Goal: Register for event/course

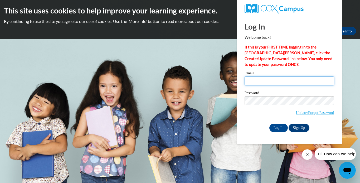
click at [282, 82] on input "Email" at bounding box center [290, 81] width 90 height 9
type input "darlene.karnis@gocommodores.org"
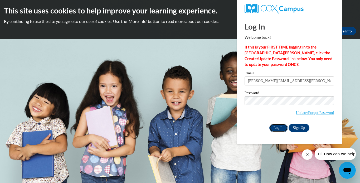
click at [278, 128] on input "Log In" at bounding box center [279, 128] width 18 height 8
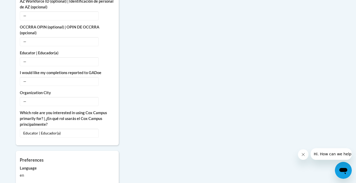
scroll to position [370, 0]
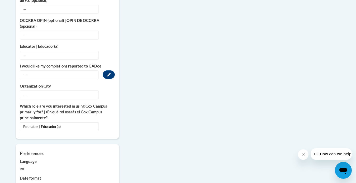
click at [25, 70] on span "—" at bounding box center [59, 74] width 79 height 9
click at [27, 70] on span "—" at bounding box center [59, 74] width 79 height 9
click at [111, 70] on button "Edit" at bounding box center [109, 74] width 12 height 8
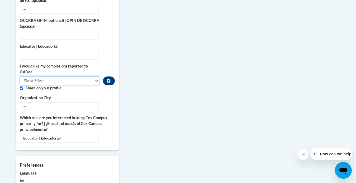
click at [79, 76] on select "Please Select Yes No" at bounding box center [59, 80] width 79 height 9
select select "603ba6f8-c7dd-435b-84cd-d4c8cfb77024"
click at [20, 76] on select "Please Select Yes No" at bounding box center [59, 80] width 79 height 9
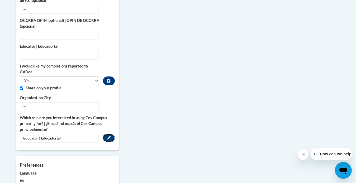
click at [109, 136] on icon "Custom profile fields" at bounding box center [109, 138] width 4 height 4
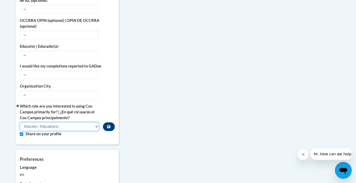
click at [96, 122] on select "Please Select College/University | Colegio/Universidad Community/Nonprofit Part…" at bounding box center [59, 126] width 79 height 9
click at [151, 98] on div "More About Me Click or press to edit any of the profile fields below. Select mu…" at bounding box center [178, 38] width 332 height 434
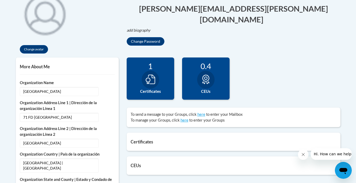
scroll to position [135, 0]
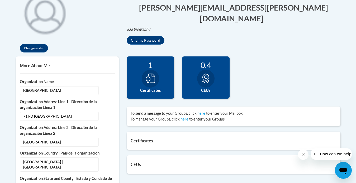
click at [217, 90] on label "CEUs" at bounding box center [206, 91] width 40 height 6
click at [199, 73] on div at bounding box center [205, 79] width 17 height 18
click at [217, 80] on div "0.4 CEUs" at bounding box center [205, 77] width 47 height 42
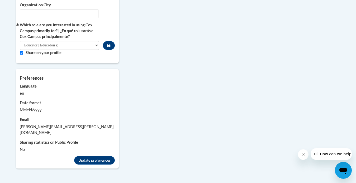
scroll to position [448, 0]
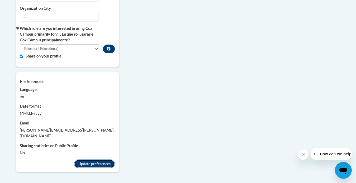
click at [86, 160] on button "Update preferences" at bounding box center [94, 164] width 41 height 8
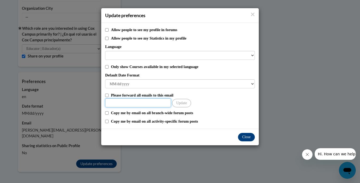
click at [134, 103] on input "Other Email" at bounding box center [138, 102] width 66 height 9
type input "dkarnisova@yahoo.com"
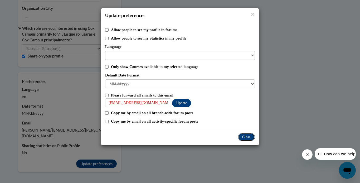
click at [248, 138] on button "Close" at bounding box center [246, 137] width 17 height 8
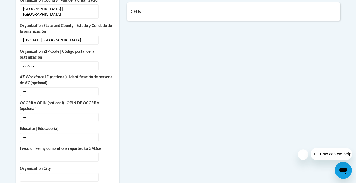
scroll to position [4, 0]
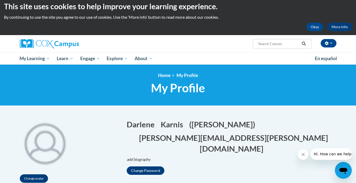
click at [282, 45] on input "Search..." at bounding box center [279, 44] width 42 height 6
type input "Pre K"
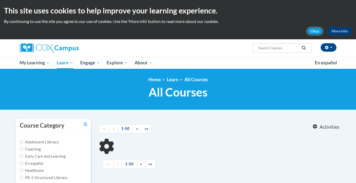
drag, startPoint x: 0, startPoint y: 0, endPoint x: 315, endPoint y: 31, distance: 316.8
click at [315, 31] on button "Okay" at bounding box center [314, 31] width 17 height 8
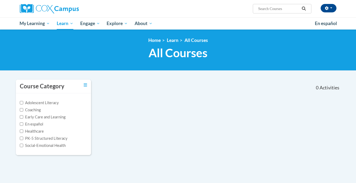
type input "Pre K"
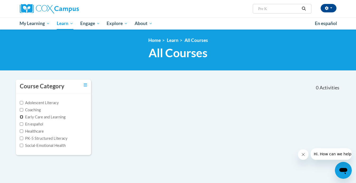
click at [22, 117] on input "Early Care and Learning" at bounding box center [21, 116] width 3 height 3
checkbox input "true"
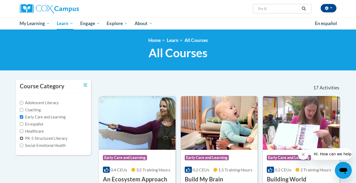
click at [22, 139] on input "PK-5 Structured Literacy" at bounding box center [21, 138] width 3 height 3
checkbox input "true"
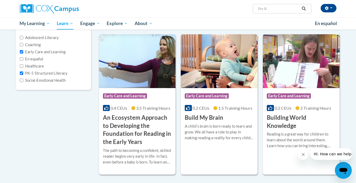
scroll to position [67, 0]
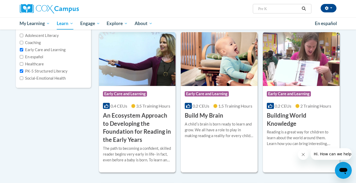
click at [201, 116] on h3 "Build My Brain" at bounding box center [204, 116] width 39 height 8
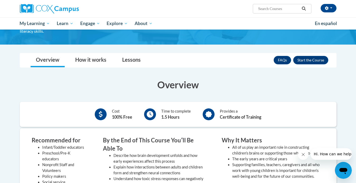
scroll to position [54, 0]
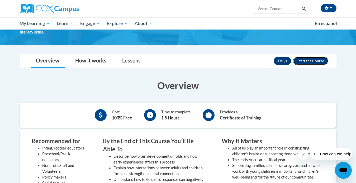
click at [304, 62] on button "Enroll" at bounding box center [310, 61] width 35 height 8
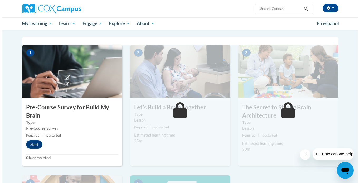
scroll to position [103, 0]
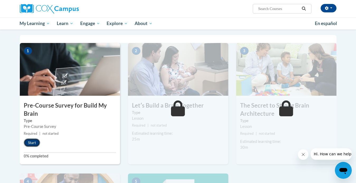
click at [34, 144] on button "Start" at bounding box center [32, 143] width 16 height 8
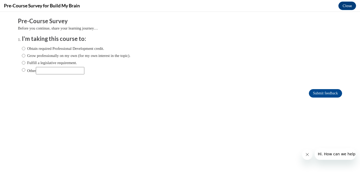
scroll to position [0, 0]
click at [193, 135] on body "Comments Pre-Course Survey Before you continue, share your learning journey… I'…" at bounding box center [180, 97] width 360 height 171
click at [22, 49] on input "Obtain required Professional Development credit." at bounding box center [23, 49] width 3 height 6
radio input "true"
click at [22, 57] on input "Grow professionally on my own (for my own interest in the topic)." at bounding box center [23, 56] width 3 height 6
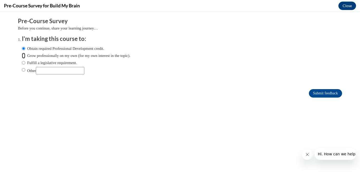
radio input "true"
click at [22, 49] on input "Obtain required Professional Development credit." at bounding box center [23, 49] width 3 height 6
radio input "true"
click at [313, 95] on input "Submit feedback" at bounding box center [325, 93] width 33 height 8
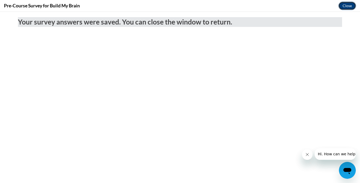
click at [347, 8] on button "Close" at bounding box center [348, 6] width 18 height 8
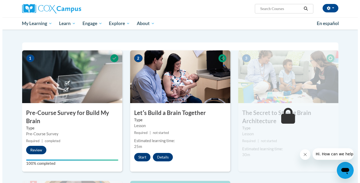
scroll to position [94, 0]
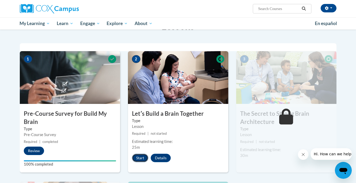
click at [138, 159] on button "Start" at bounding box center [140, 158] width 16 height 8
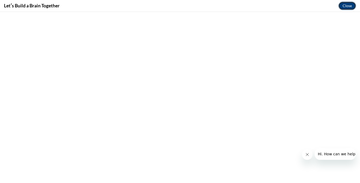
click at [347, 7] on button "Close" at bounding box center [348, 6] width 18 height 8
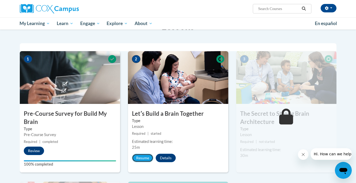
click at [140, 157] on button "Resume" at bounding box center [142, 158] width 21 height 8
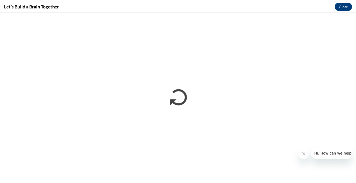
scroll to position [0, 0]
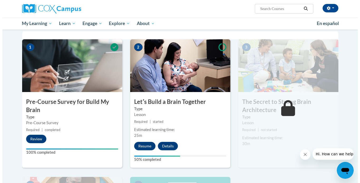
scroll to position [107, 0]
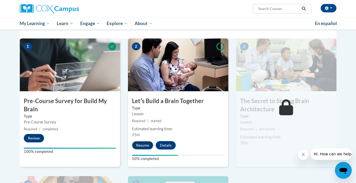
click at [141, 145] on button "Resume" at bounding box center [142, 145] width 21 height 8
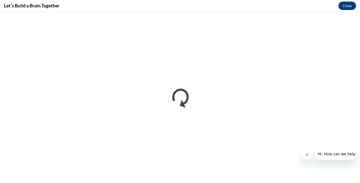
scroll to position [0, 0]
click at [307, 155] on icon "Close message from company" at bounding box center [307, 155] width 4 height 4
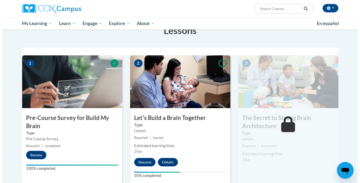
scroll to position [121, 0]
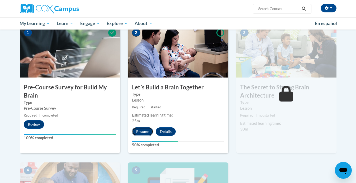
click at [141, 130] on button "Resume" at bounding box center [142, 131] width 21 height 8
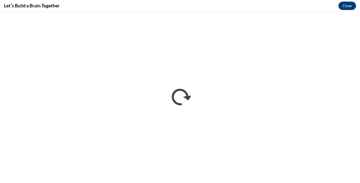
scroll to position [0, 0]
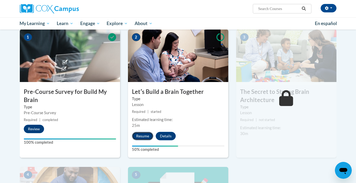
click at [142, 137] on button "Resume" at bounding box center [142, 136] width 21 height 8
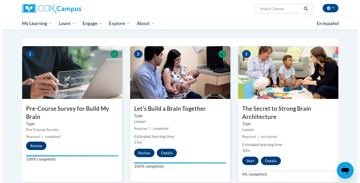
scroll to position [113, 0]
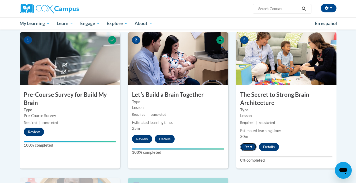
click at [247, 148] on button "Start" at bounding box center [248, 147] width 16 height 8
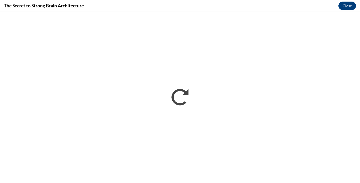
scroll to position [0, 0]
